Goal: Task Accomplishment & Management: Use online tool/utility

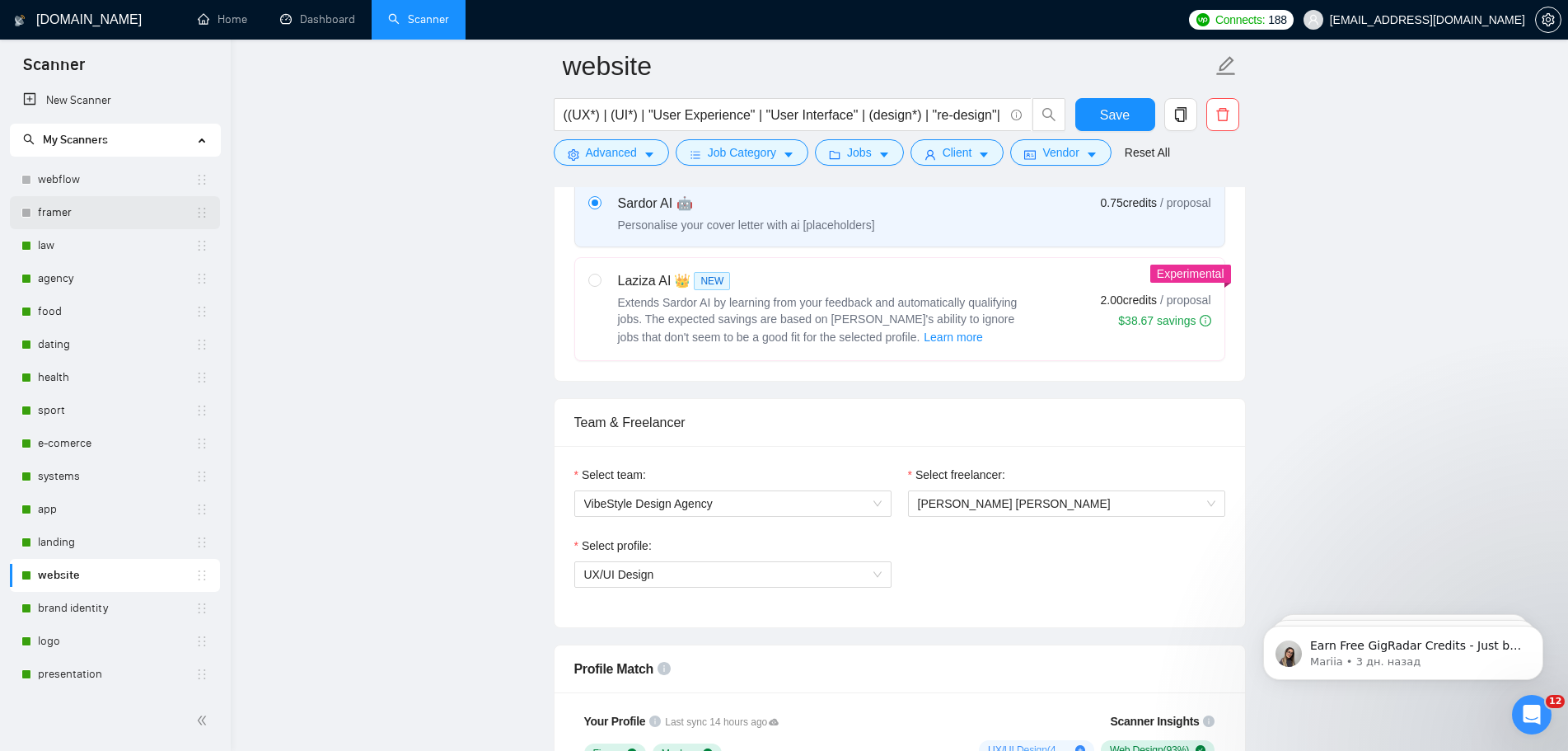
scroll to position [2109, 0]
click at [85, 186] on link "webflow" at bounding box center [117, 179] width 158 height 33
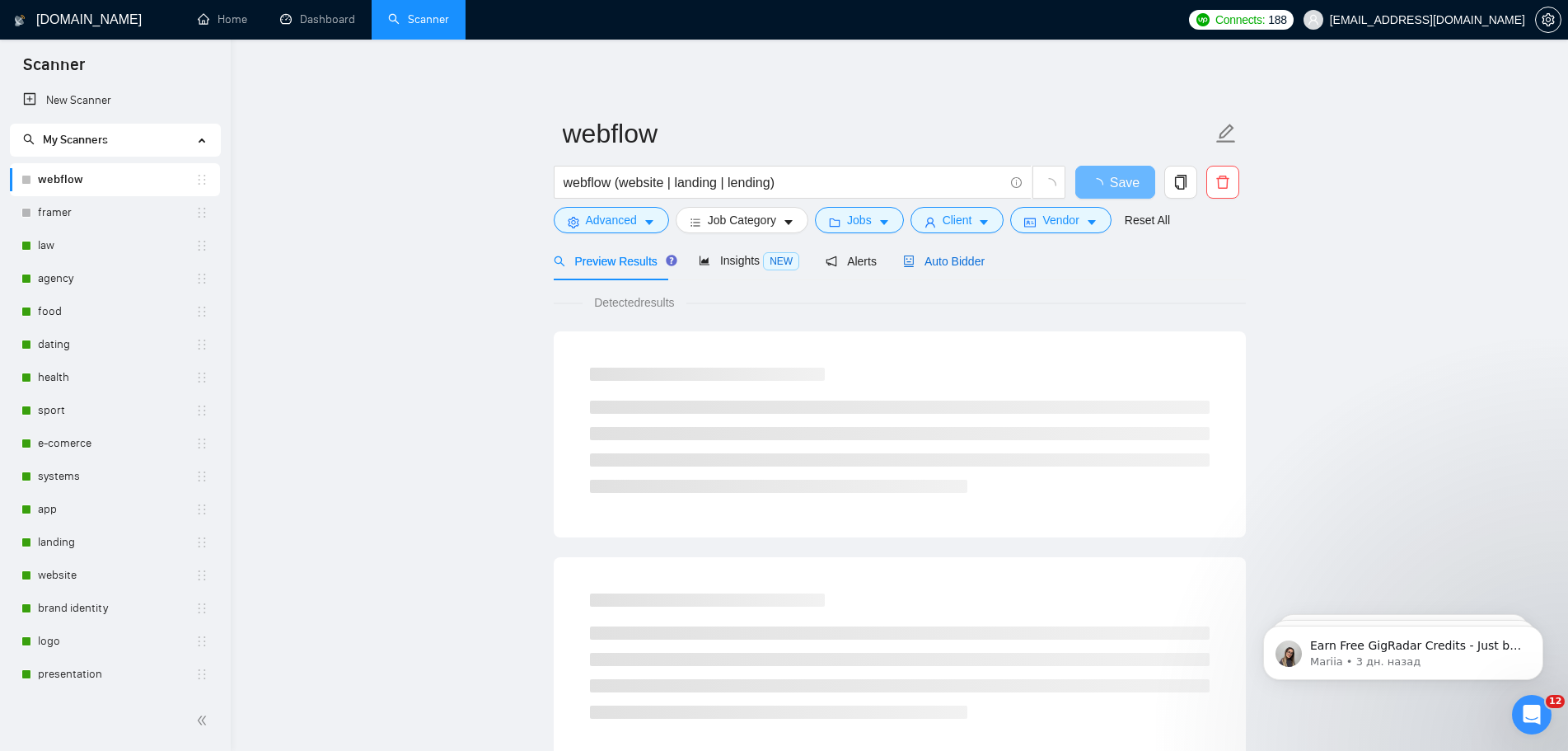
click at [948, 263] on span "Auto Bidder" at bounding box center [943, 261] width 81 height 13
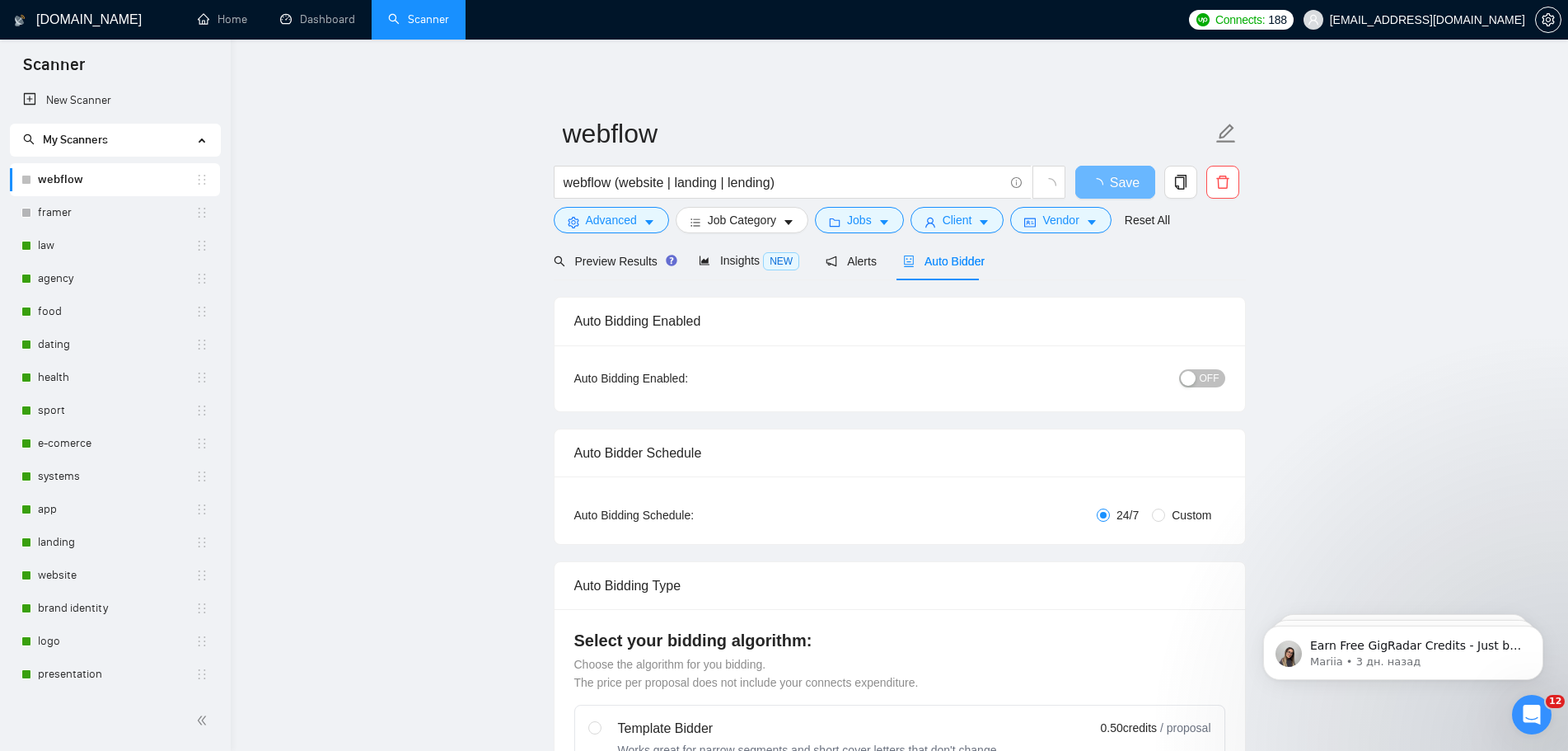
checkbox input "true"
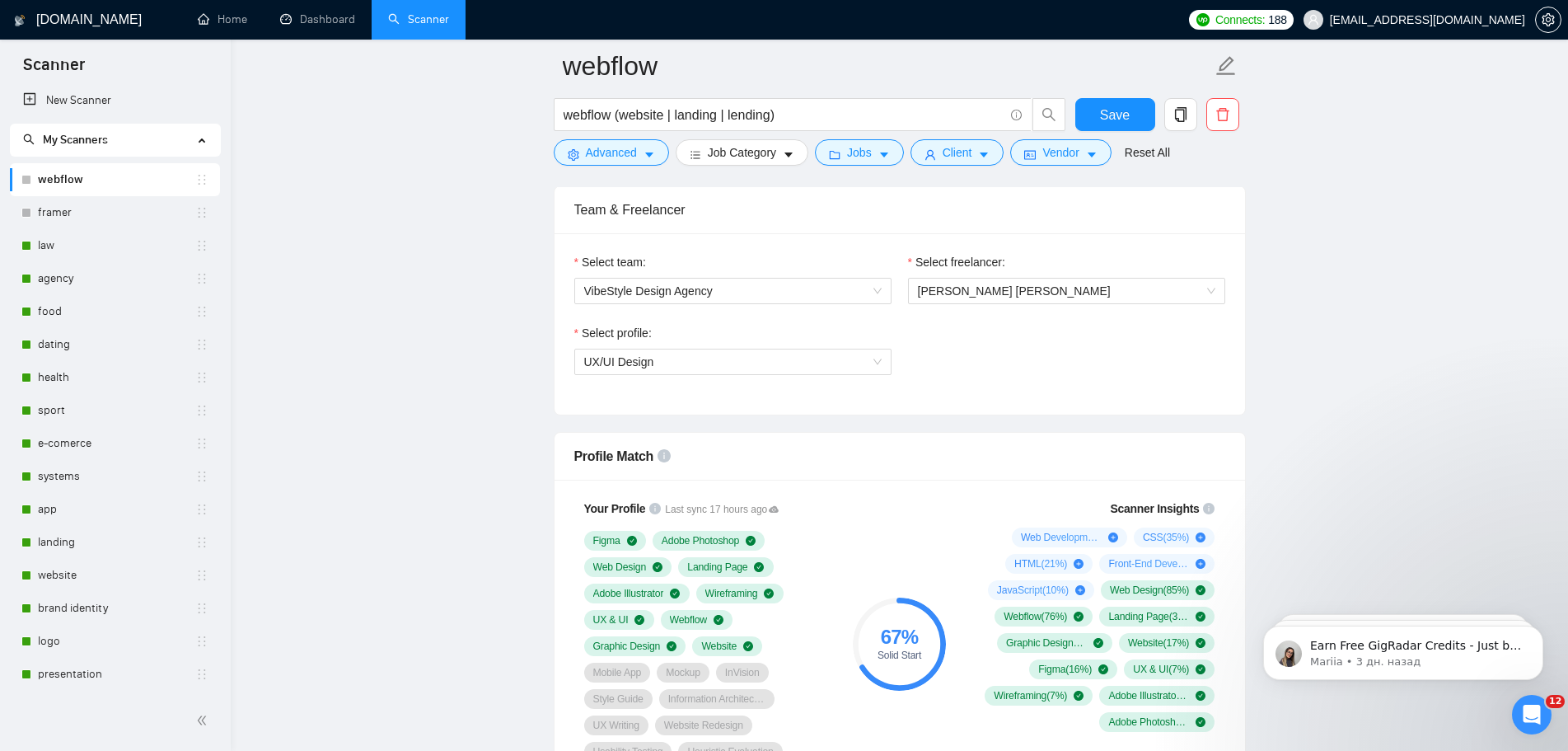
scroll to position [1071, 0]
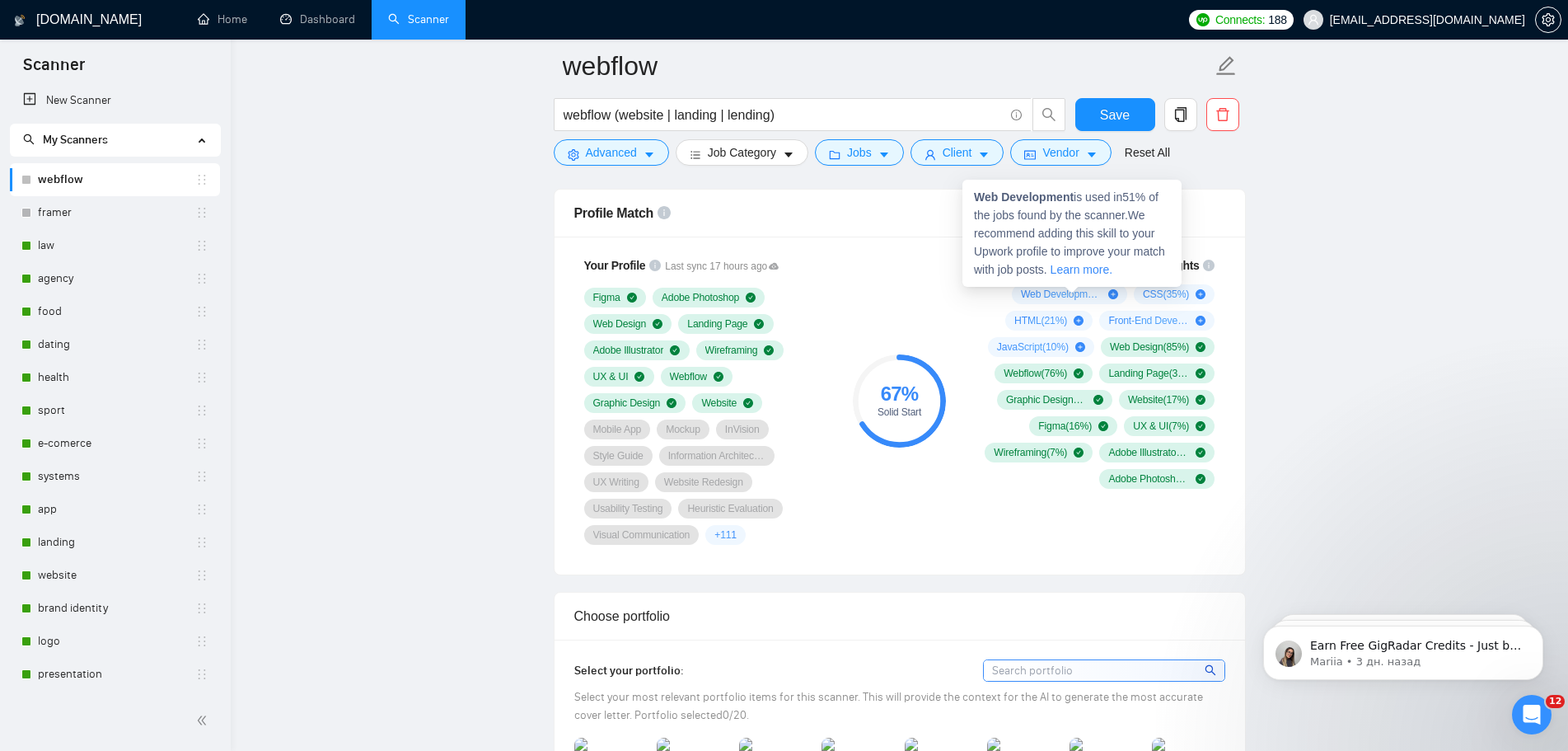
drag, startPoint x: 1034, startPoint y: 293, endPoint x: 1094, endPoint y: 295, distance: 60.0
click at [1094, 295] on span "Web Development ( 51 %)" at bounding box center [1061, 294] width 81 height 13
drag, startPoint x: 1076, startPoint y: 196, endPoint x: 977, endPoint y: 198, distance: 99.0
click at [977, 198] on span "Web Development is used in 51 % of the jobs found by the scanner. We recommend …" at bounding box center [1069, 233] width 191 height 86
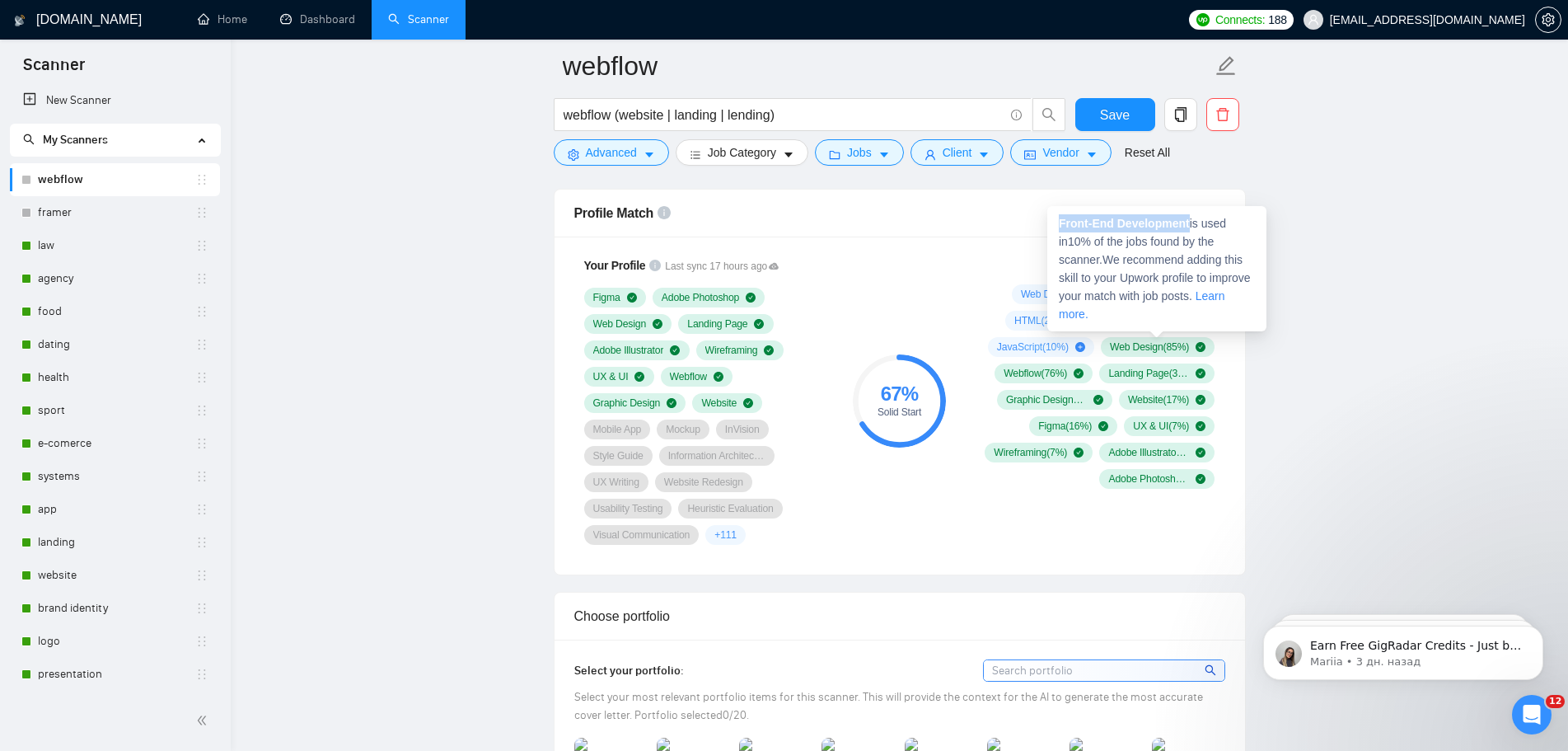
drag, startPoint x: 1190, startPoint y: 220, endPoint x: 1060, endPoint y: 219, distance: 130.0
click at [1060, 219] on span "Front-End Development is used in 10 % of the jobs found by the scanner. We reco…" at bounding box center [1154, 268] width 192 height 103
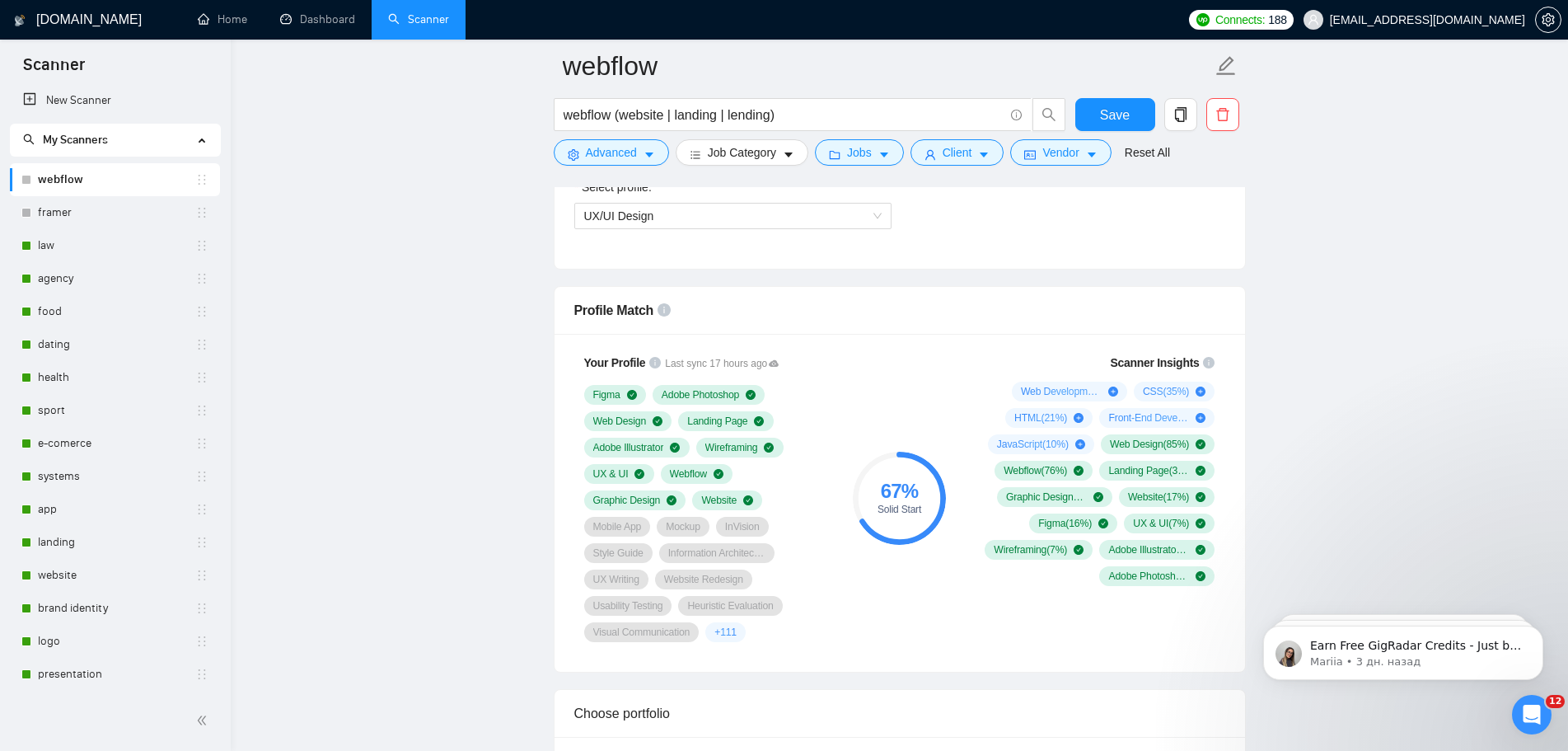
scroll to position [824, 0]
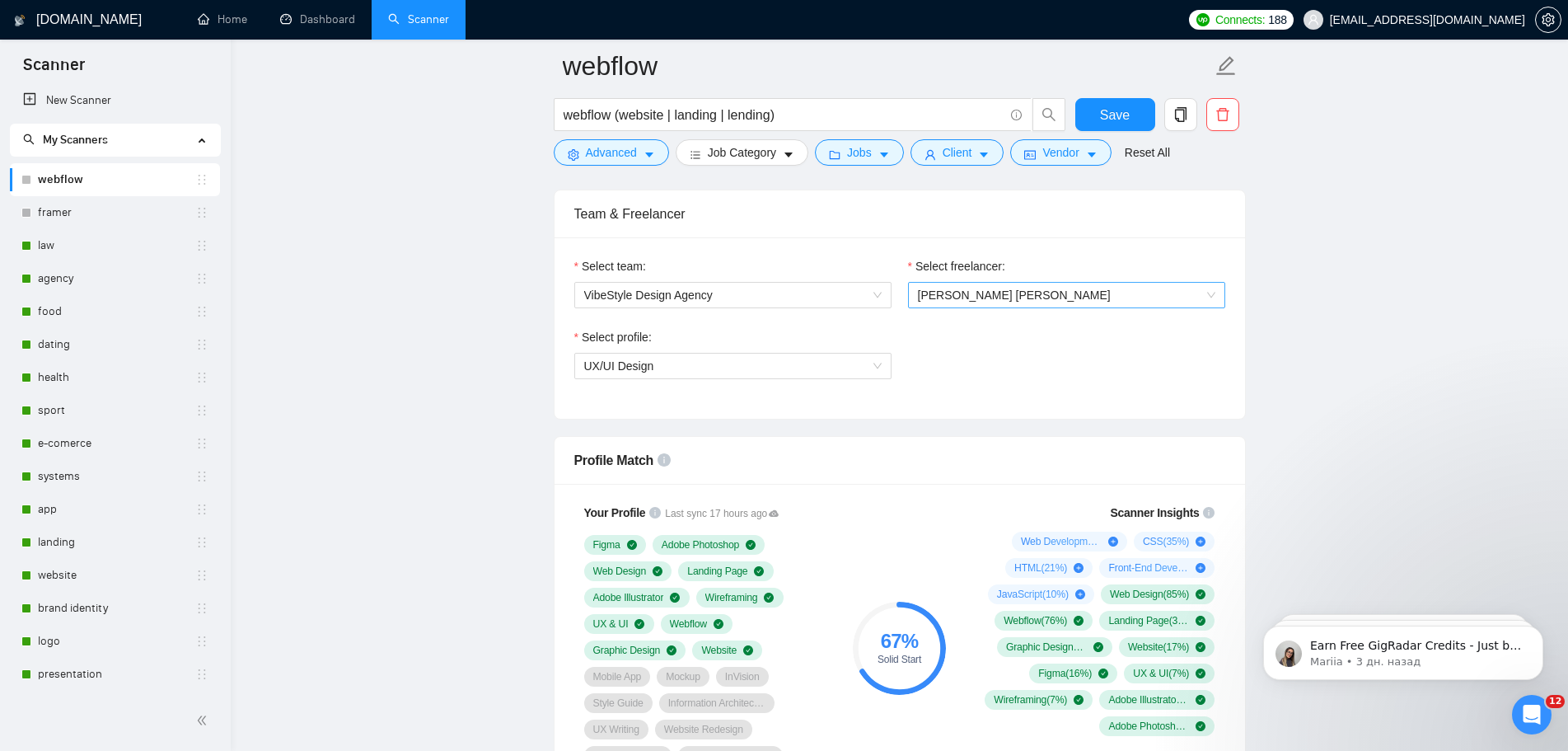
click at [986, 303] on span "[PERSON_NAME] [PERSON_NAME]" at bounding box center [1067, 295] width 298 height 25
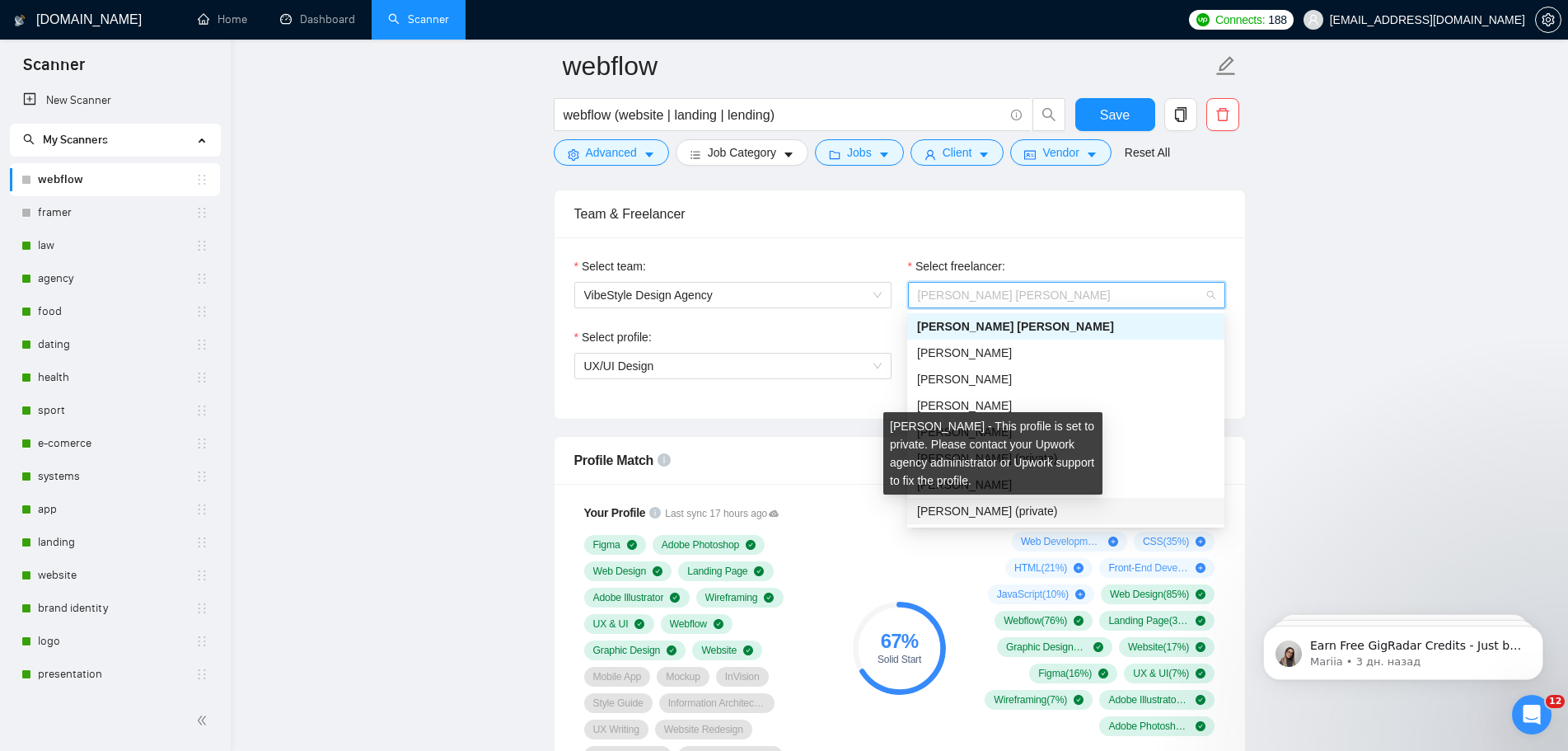
click at [1048, 509] on span "[PERSON_NAME] (private)" at bounding box center [987, 511] width 140 height 13
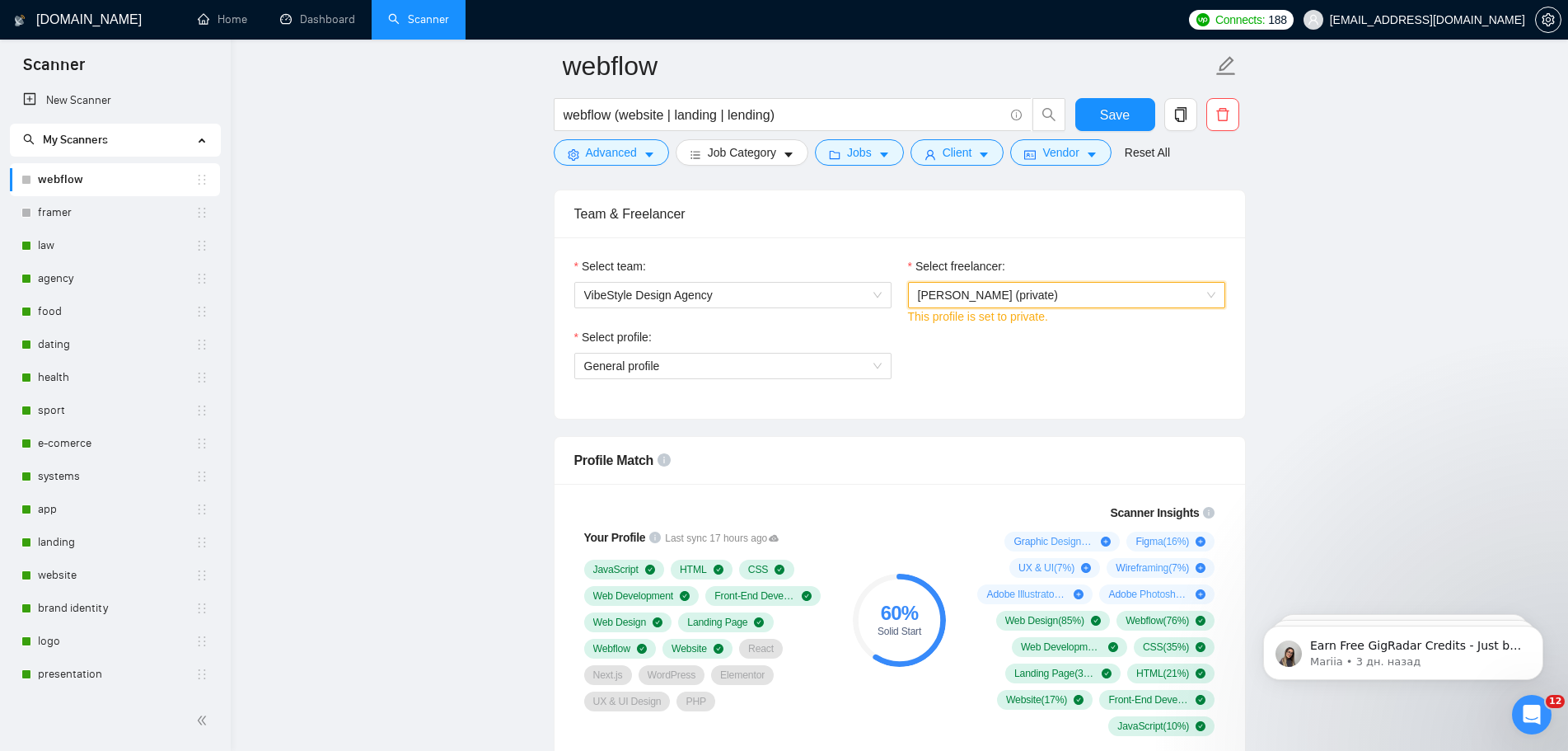
click at [1094, 295] on span "[PERSON_NAME] (private)" at bounding box center [1067, 295] width 298 height 25
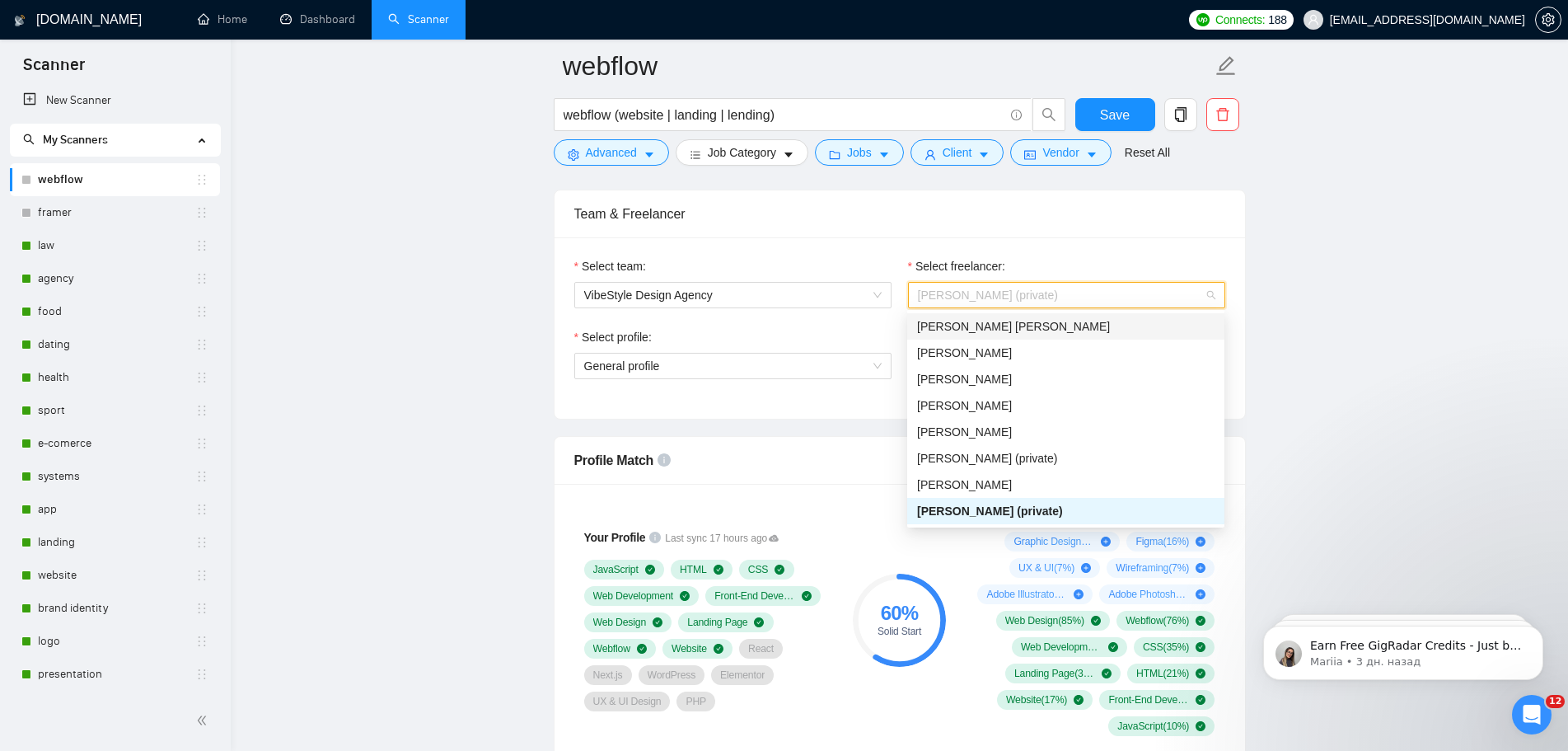
click at [1046, 326] on div "[PERSON_NAME] [PERSON_NAME]" at bounding box center [1066, 326] width 298 height 18
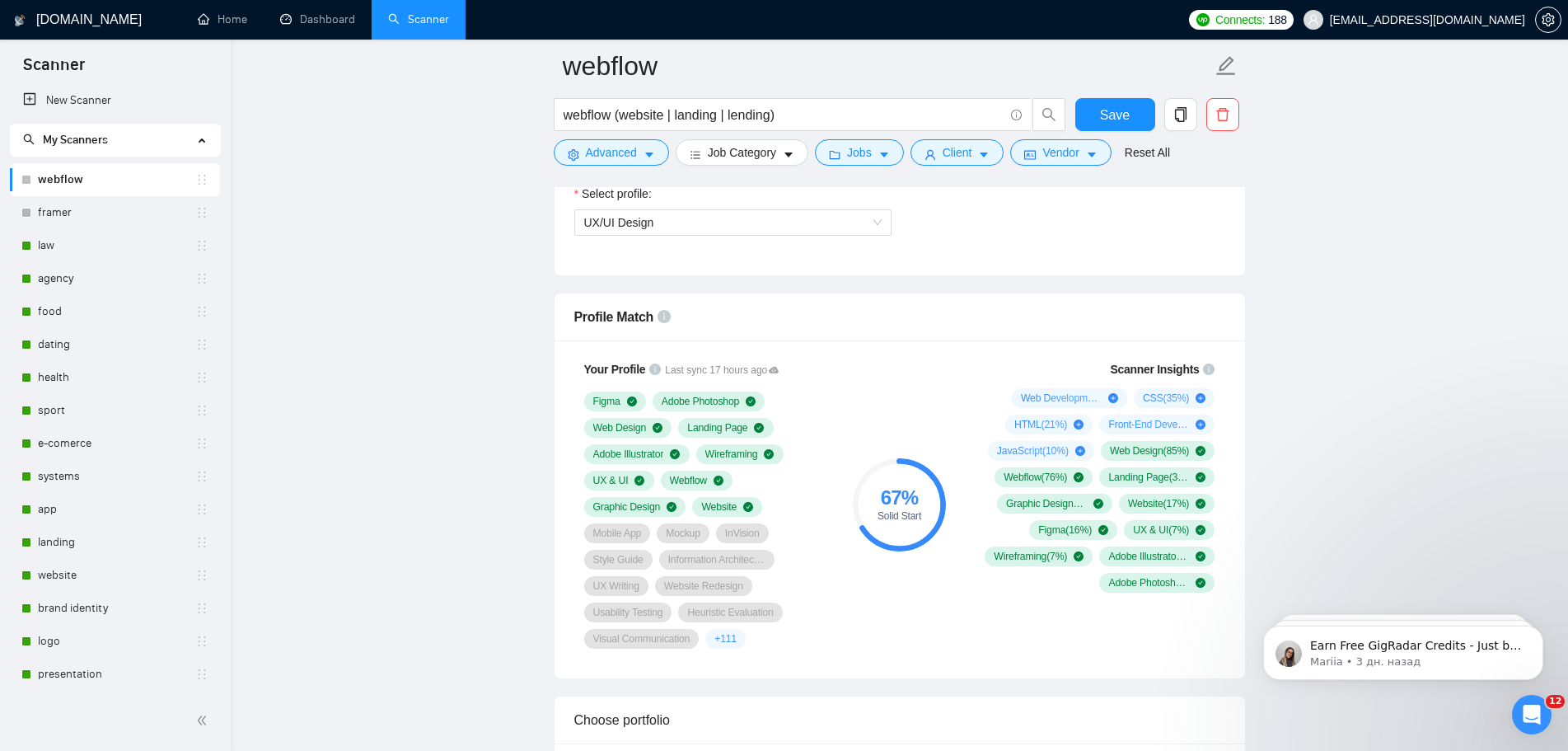
scroll to position [742, 0]
